Goal: Transaction & Acquisition: Purchase product/service

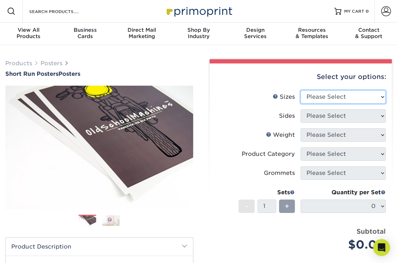
click at [379, 96] on select "Please Select 12" x 12" 12" x 15" 12" x 17" 12" x 18" 12" x 20" 12" x 24" 12" x…" at bounding box center [343, 96] width 85 height 13
select select "24.00x36.00"
click at [301, 90] on select "Please Select 12" x 12" 12" x 15" 12" x 17" 12" x 18" 12" x 20" 12" x 24" 12" x…" at bounding box center [343, 96] width 85 height 13
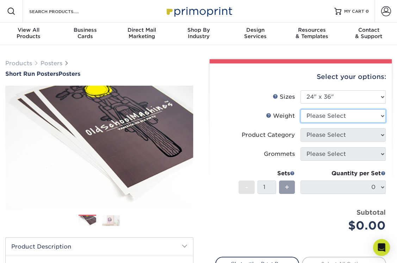
click at [334, 120] on select "Please Select 12PTC2S 8PHOTO" at bounding box center [343, 115] width 85 height 13
select select "12PTC2S"
click at [301, 109] on select "Please Select 12PTC2S 8PHOTO" at bounding box center [343, 115] width 85 height 13
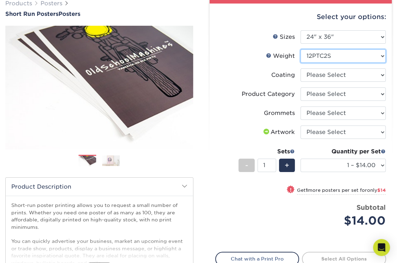
scroll to position [53, 0]
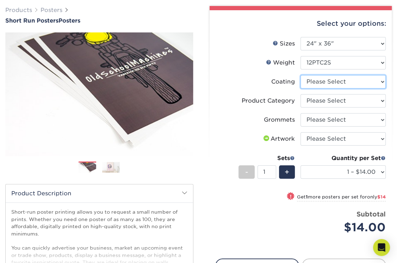
click at [327, 85] on select at bounding box center [343, 81] width 85 height 13
select select "3e7618de-abca-4bda-9f97-8b9129e913d8"
click at [301, 75] on select at bounding box center [343, 81] width 85 height 13
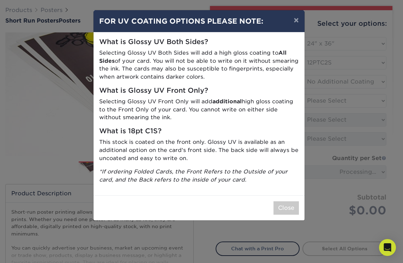
click at [292, 214] on div "Close" at bounding box center [198, 207] width 211 height 25
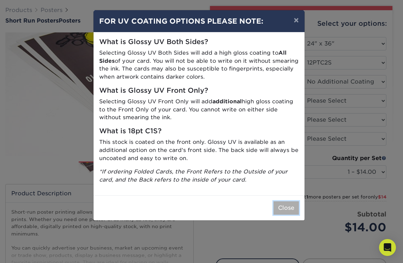
click at [292, 211] on button "Close" at bounding box center [285, 207] width 25 height 13
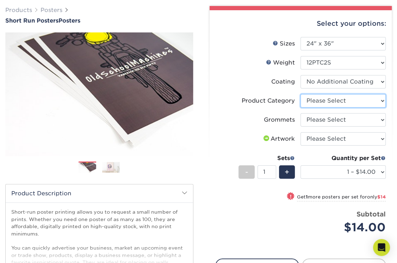
click at [326, 101] on select "Please Select Blockout Poster" at bounding box center [343, 100] width 85 height 13
select select "fa4be506-53fb-4ae9-92ef-b1dd4b719e38"
click at [301, 94] on select "Please Select Blockout Poster" at bounding box center [343, 100] width 85 height 13
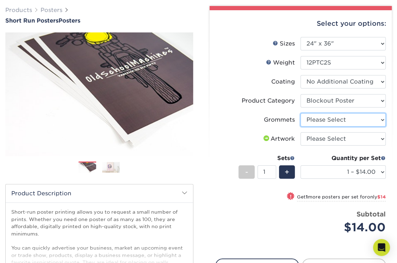
click at [327, 120] on select "Please Select No Grommets Yes, Grommet All 4 Corners Yes, Grommets Top Corners …" at bounding box center [343, 119] width 85 height 13
click at [383, 122] on select "Please Select No Grommets Yes, Grommet All 4 Corners Yes, Grommets Top Corners …" at bounding box center [343, 119] width 85 height 13
select select "90d329df-db80-4206-b821-ff9d3f363977"
click at [301, 113] on select "Please Select No Grommets Yes, Grommet All 4 Corners Yes, Grommets Top Corners …" at bounding box center [343, 119] width 85 height 13
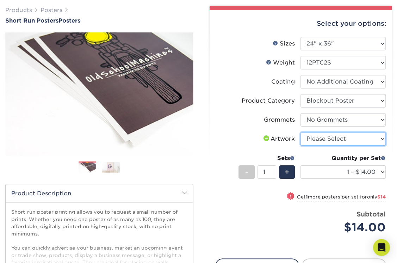
click at [378, 140] on select "Please Select I will upload files I need a design - $150" at bounding box center [343, 138] width 85 height 13
select select "upload"
click at [301, 132] on select "Please Select I will upload files I need a design - $150" at bounding box center [343, 138] width 85 height 13
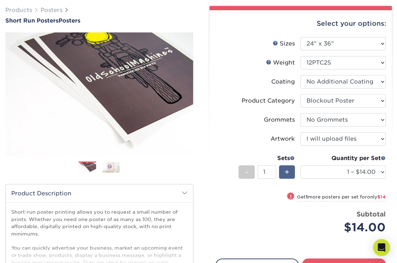
click at [288, 173] on span "+" at bounding box center [287, 172] width 5 height 11
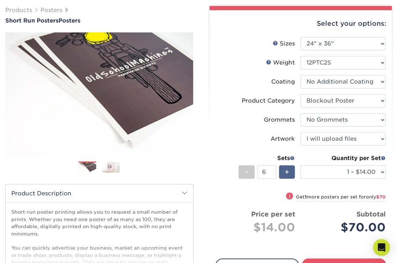
click at [288, 173] on span "+" at bounding box center [287, 172] width 5 height 11
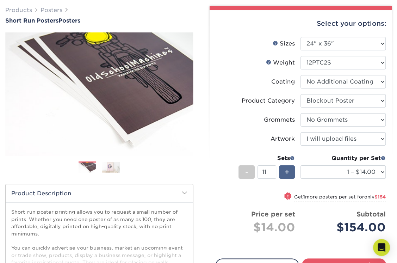
click at [288, 173] on span "+" at bounding box center [287, 172] width 5 height 11
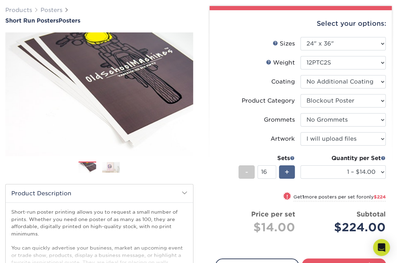
click at [288, 173] on span "+" at bounding box center [287, 172] width 5 height 11
type input "20"
